Goal: Task Accomplishment & Management: Manage account settings

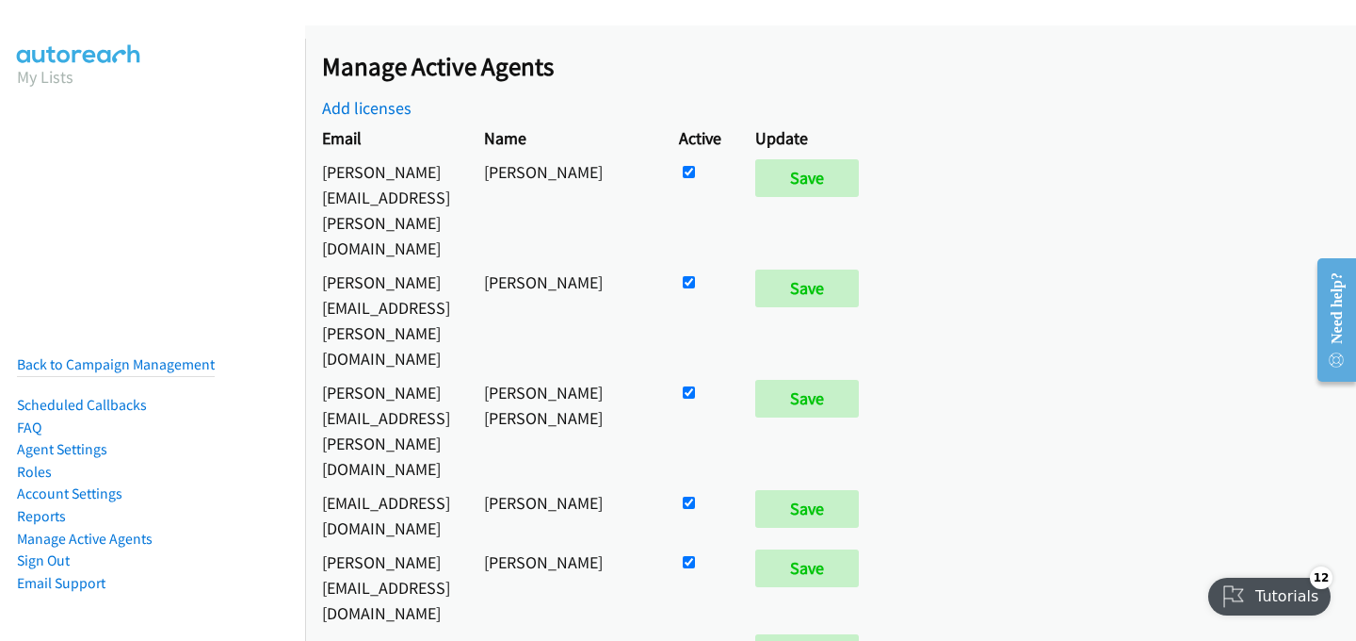
click at [695, 178] on input "checkbox" at bounding box center [689, 172] width 12 height 12
checkbox input "false"
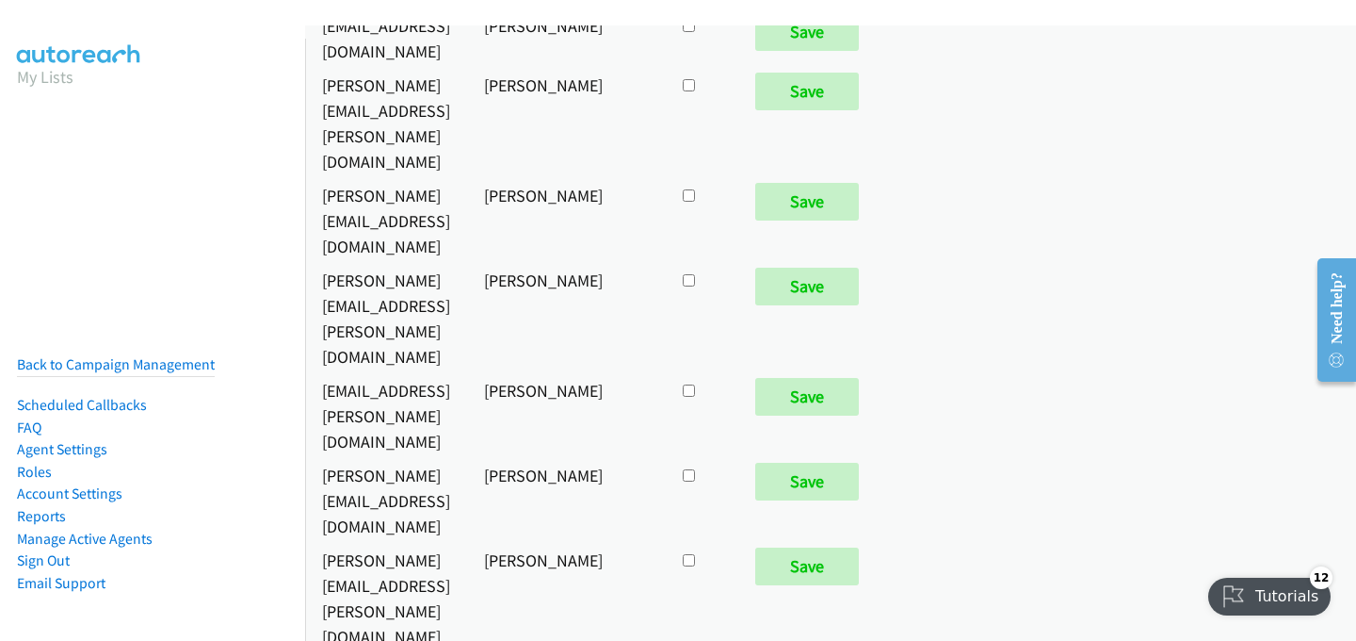
scroll to position [10395, 0]
checkbox input "true"
